Goal: Task Accomplishment & Management: Check status

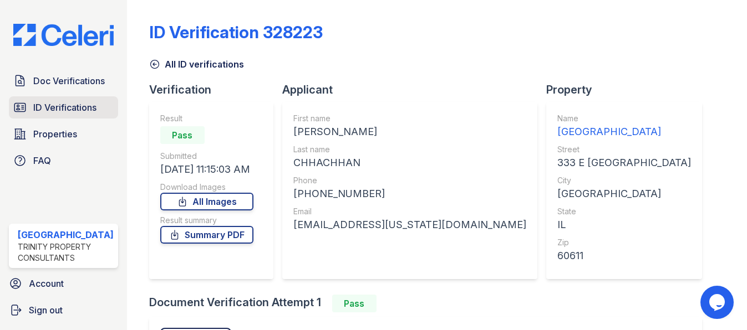
scroll to position [136, 0]
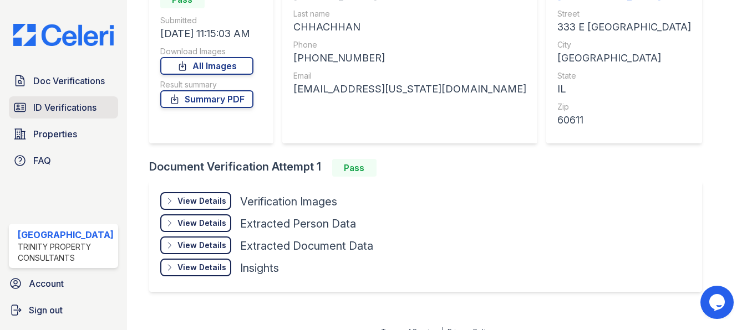
click at [80, 103] on span "ID Verifications" at bounding box center [64, 107] width 63 height 13
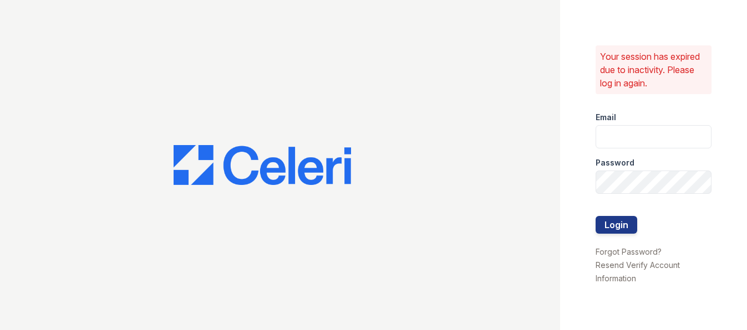
click at [80, 103] on div at bounding box center [280, 165] width 560 height 330
type input "arrivestreetervilleleasing@trinity-pm.com"
click at [627, 228] on button "Login" at bounding box center [616, 225] width 42 height 18
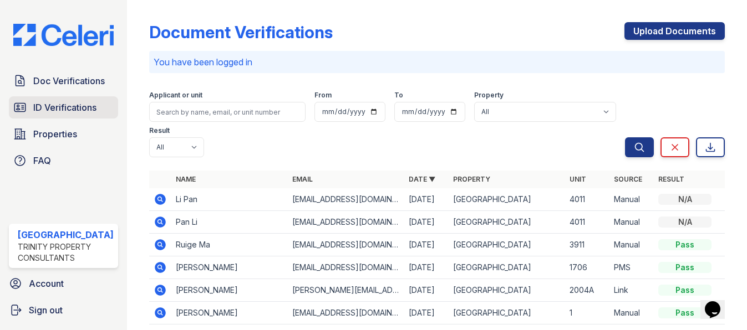
click at [75, 108] on span "ID Verifications" at bounding box center [64, 107] width 63 height 13
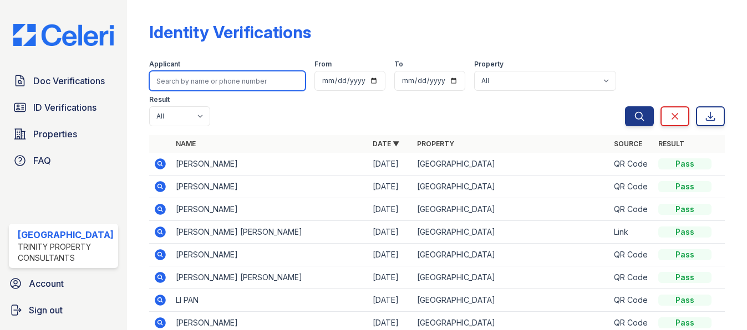
click at [205, 81] on input "search" at bounding box center [227, 81] width 156 height 20
type input "KOTHARI"
click at [625, 106] on button "Search" at bounding box center [639, 116] width 29 height 20
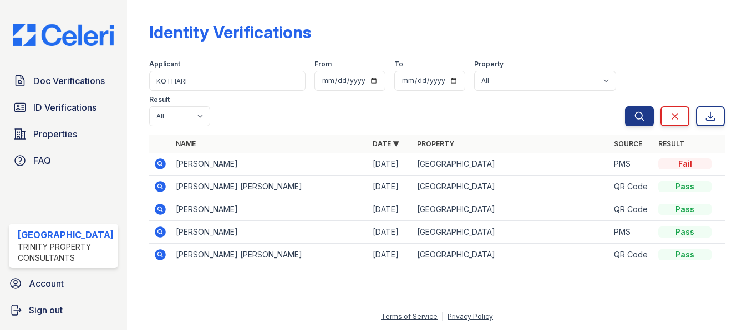
click at [162, 161] on td at bounding box center [160, 164] width 22 height 23
click at [154, 165] on icon at bounding box center [160, 163] width 13 height 13
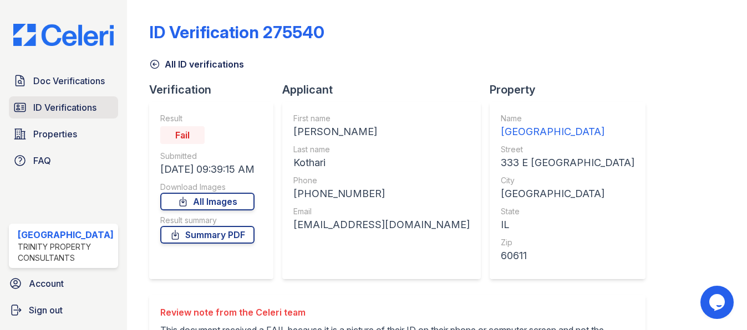
click at [42, 102] on span "ID Verifications" at bounding box center [64, 107] width 63 height 13
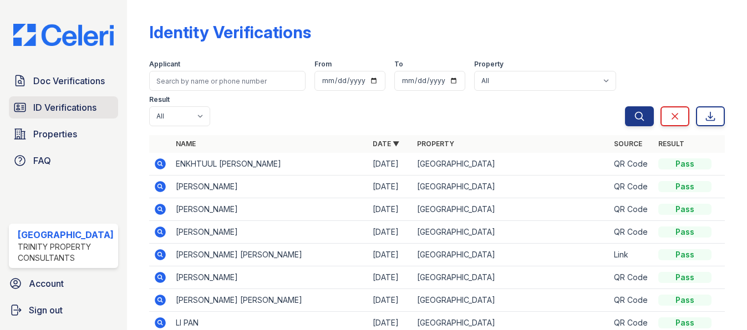
click at [83, 109] on span "ID Verifications" at bounding box center [64, 107] width 63 height 13
click at [154, 252] on icon at bounding box center [160, 254] width 13 height 13
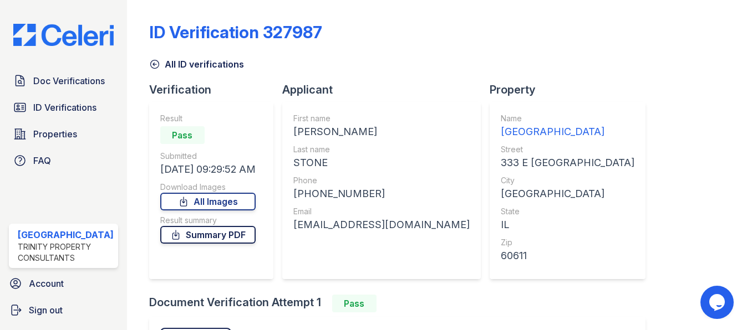
click at [231, 236] on link "Summary PDF" at bounding box center [207, 235] width 95 height 18
click at [228, 235] on link "Summary PDF" at bounding box center [207, 235] width 95 height 18
drag, startPoint x: 527, startPoint y: 280, endPoint x: 498, endPoint y: 275, distance: 29.8
click at [526, 279] on div "Property Name Arrive Streeterville Street 333 E Ontario City Chicago State IL Z…" at bounding box center [571, 188] width 165 height 213
click at [195, 196] on link "All Images" at bounding box center [207, 202] width 95 height 18
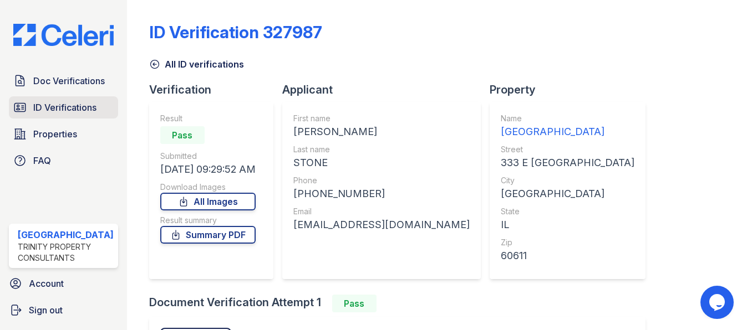
click at [81, 105] on span "ID Verifications" at bounding box center [64, 107] width 63 height 13
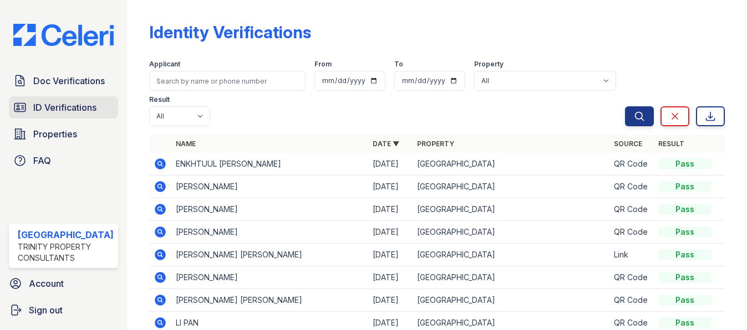
click at [61, 106] on span "ID Verifications" at bounding box center [64, 107] width 63 height 13
click at [155, 253] on icon at bounding box center [160, 254] width 11 height 11
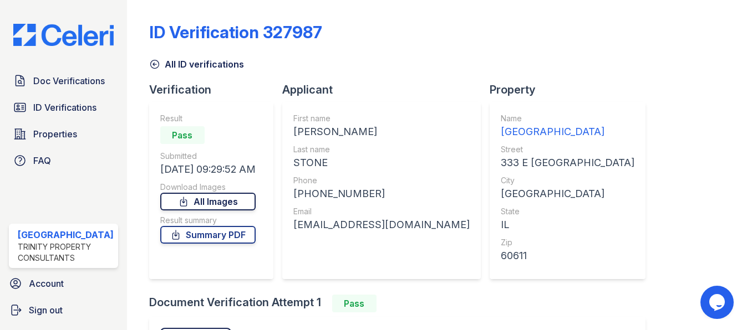
click at [240, 205] on link "All Images" at bounding box center [207, 202] width 95 height 18
click at [250, 101] on div "Verification Result Pass Submitted [DATE] 09:29:52 AM Download Images All Image…" at bounding box center [215, 188] width 133 height 213
